Goal: Information Seeking & Learning: Learn about a topic

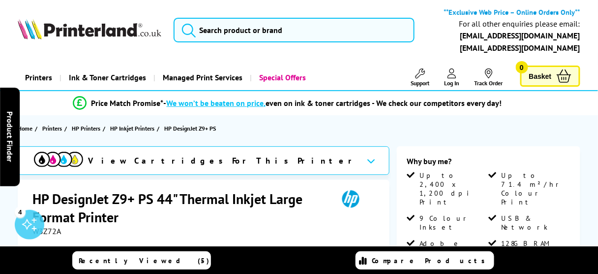
click at [119, 33] on img at bounding box center [89, 29] width 143 height 20
